Goal: Find specific fact: Find specific fact

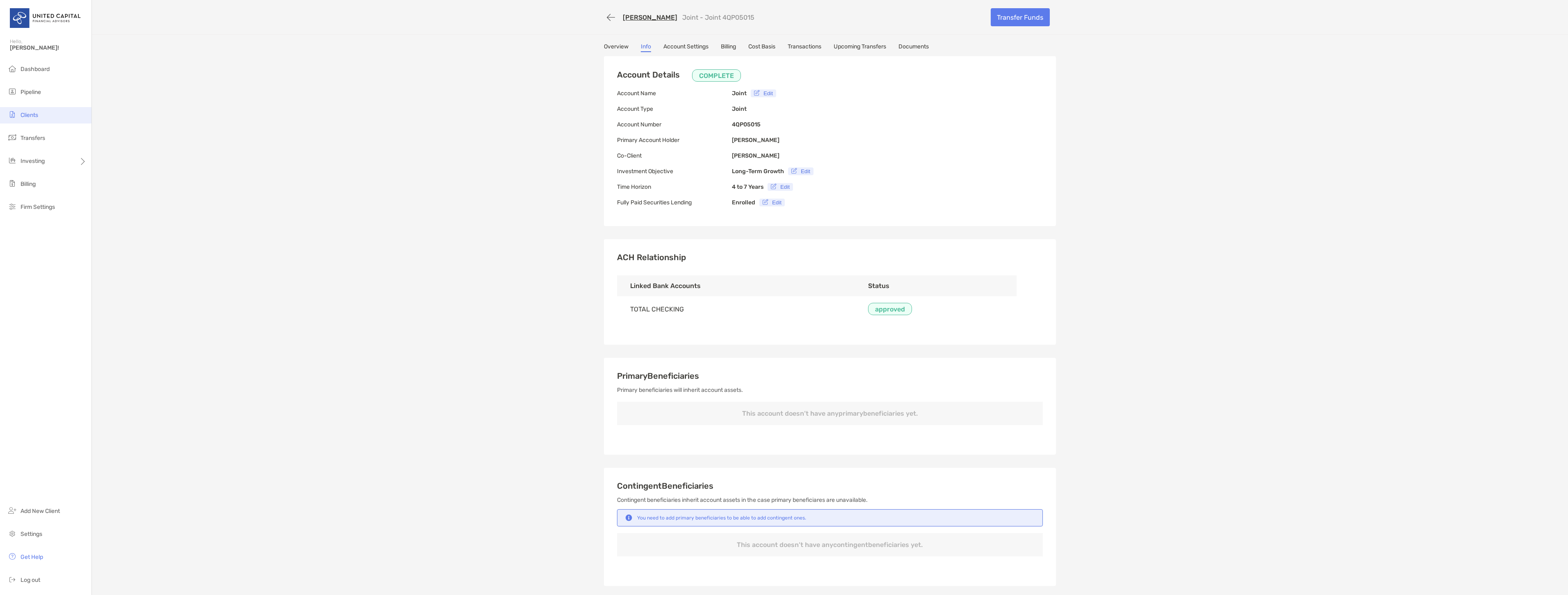
scroll to position [261, 0]
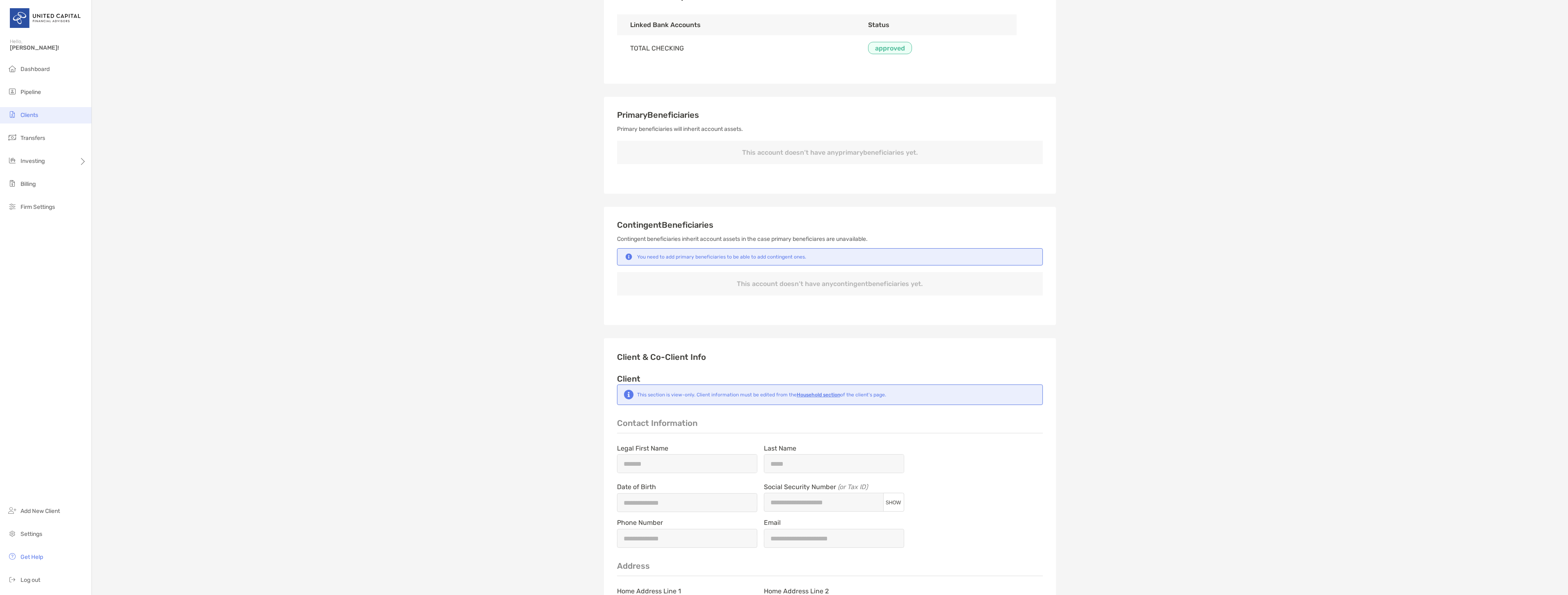
click at [18, 118] on li "Clients" at bounding box center [46, 115] width 91 height 16
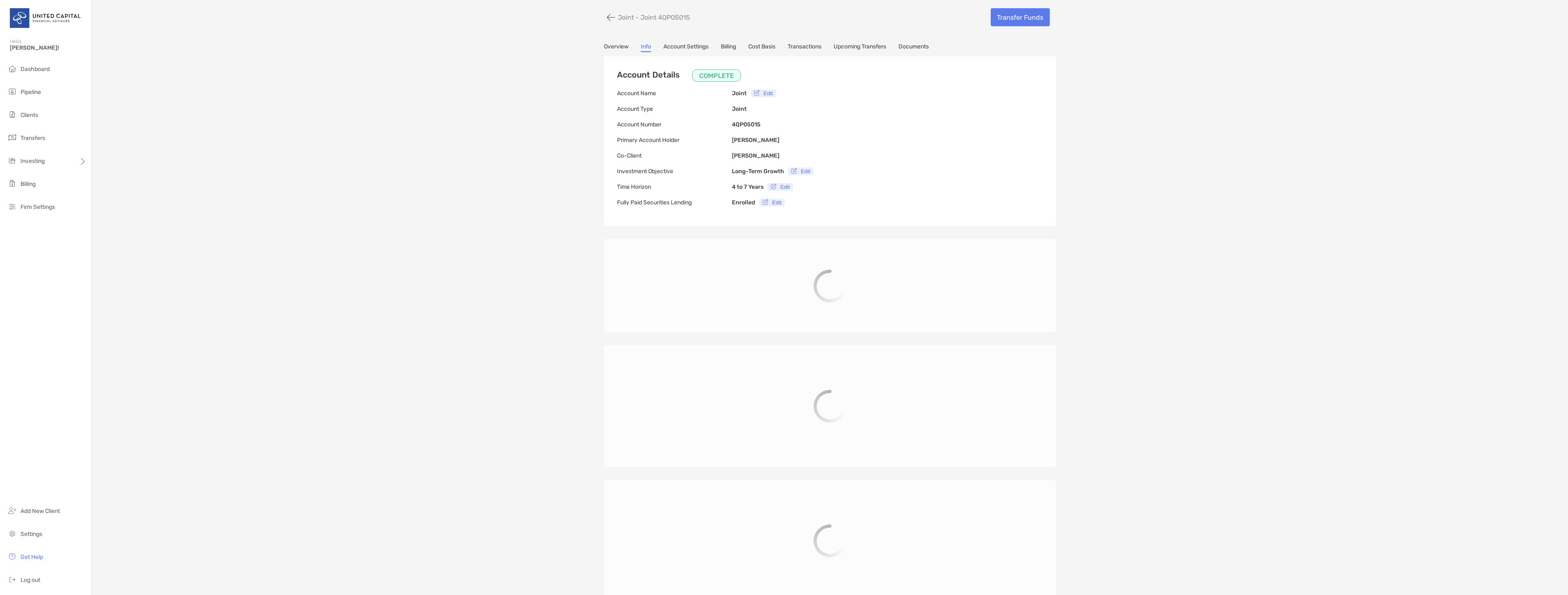
type input "**********"
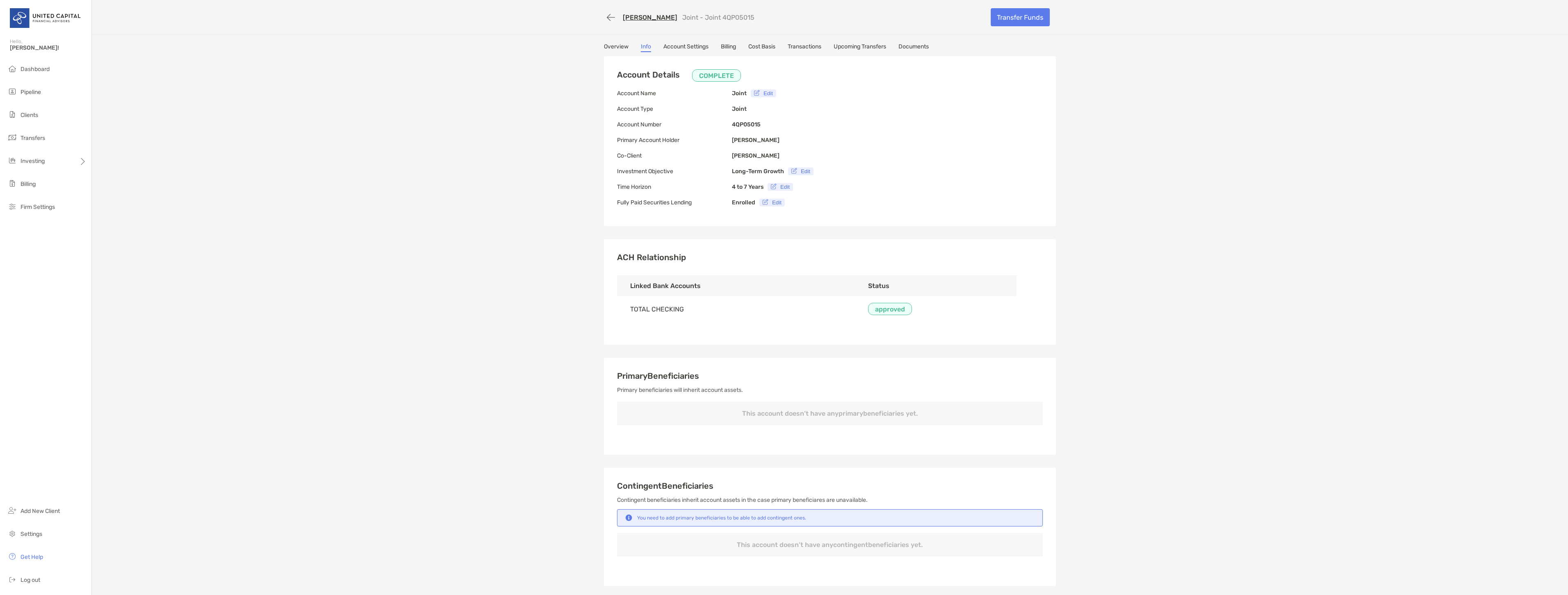
click at [620, 48] on link "Overview" at bounding box center [616, 48] width 24 height 9
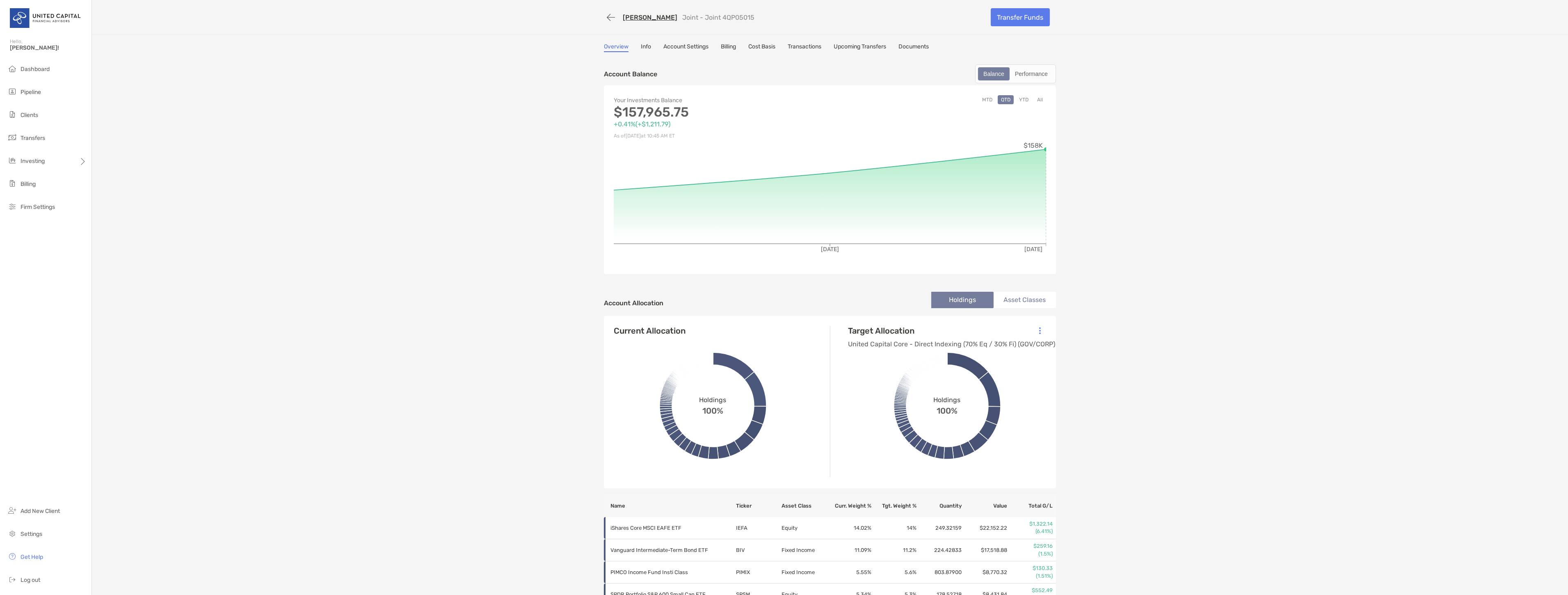
drag, startPoint x: 740, startPoint y: 18, endPoint x: 709, endPoint y: 18, distance: 31.0
click at [709, 18] on div "[PERSON_NAME] Joint - Joint 4QP05015" at bounding box center [794, 17] width 380 height 15
copy p "4QP05015"
